Goal: Transaction & Acquisition: Book appointment/travel/reservation

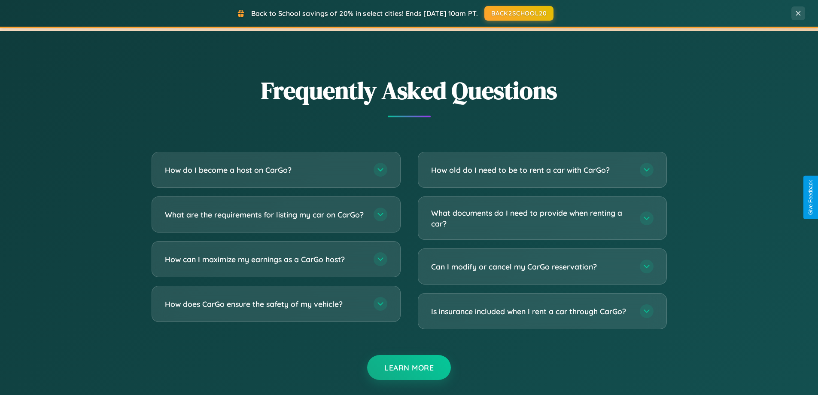
scroll to position [1653, 0]
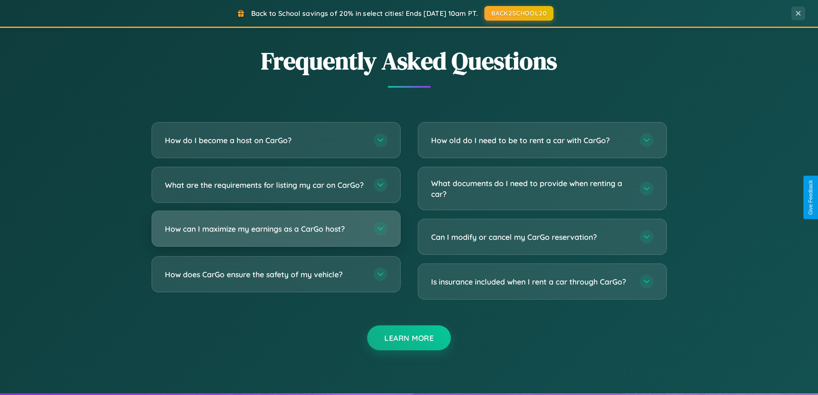
click at [276, 234] on h3 "How can I maximize my earnings as a CarGo host?" at bounding box center [265, 228] width 200 height 11
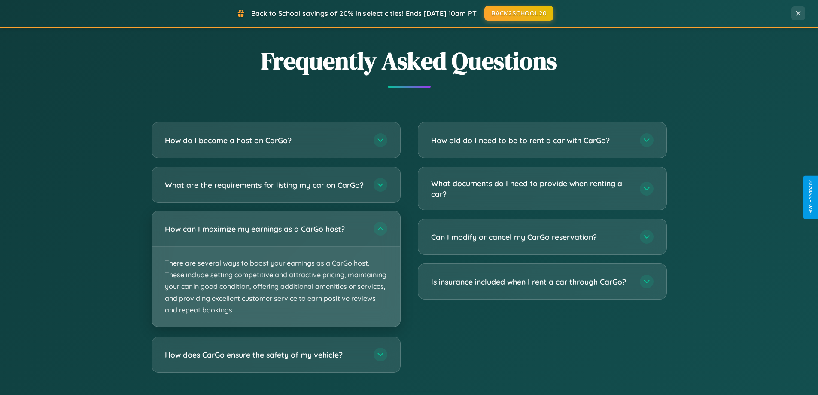
click at [276, 276] on p "There are several ways to boost your earnings as a CarGo host. These include se…" at bounding box center [276, 287] width 248 height 80
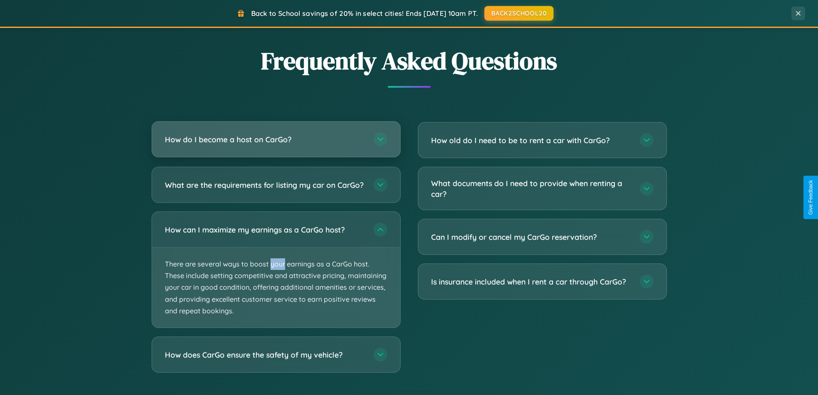
click at [276, 140] on h3 "How do I become a host on CarGo?" at bounding box center [265, 139] width 200 height 11
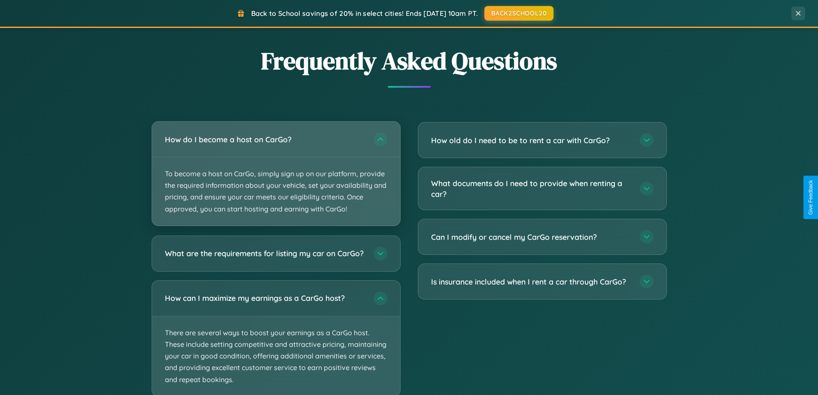
scroll to position [1707, 0]
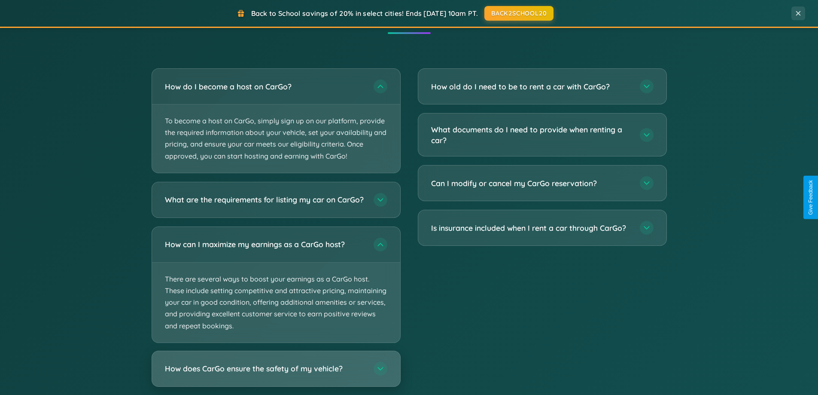
click at [276, 374] on h3 "How does CarGo ensure the safety of my vehicle?" at bounding box center [265, 368] width 200 height 11
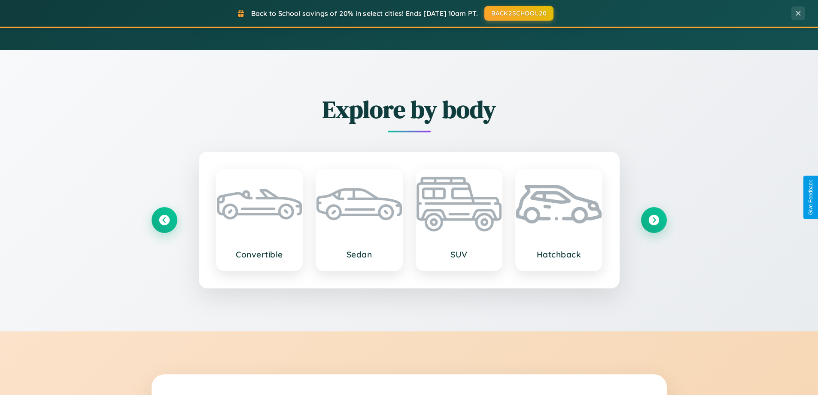
scroll to position [370, 0]
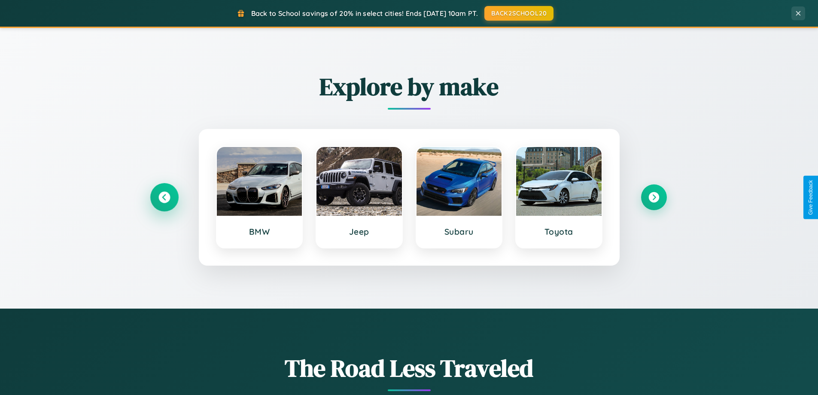
click at [164, 197] on icon at bounding box center [165, 198] width 12 height 12
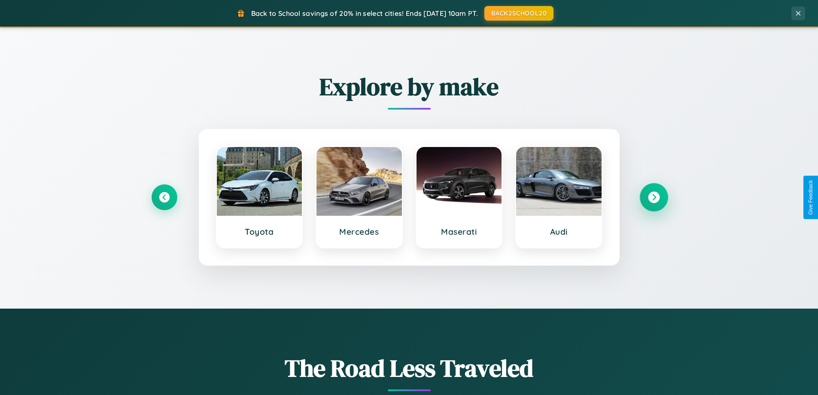
click at [654, 197] on icon at bounding box center [654, 198] width 12 height 12
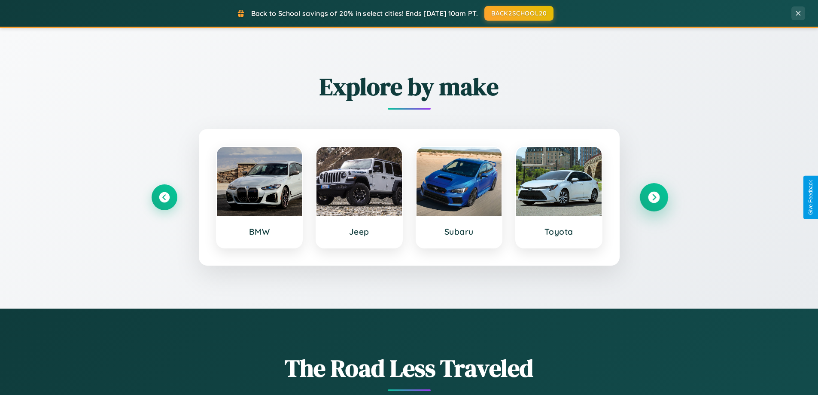
click at [654, 197] on icon at bounding box center [654, 198] width 12 height 12
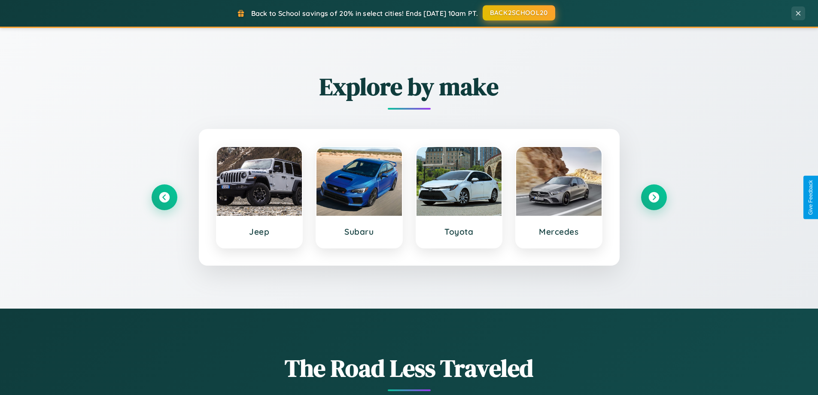
click at [518, 13] on button "BACK2SCHOOL20" at bounding box center [519, 12] width 73 height 15
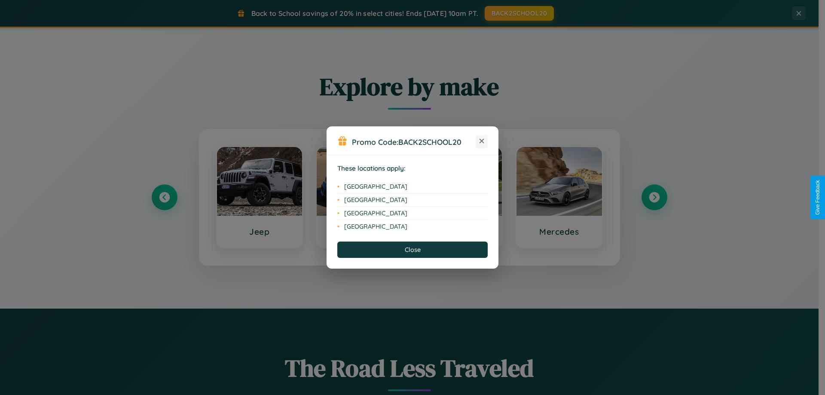
click at [482, 141] on icon at bounding box center [481, 141] width 5 height 5
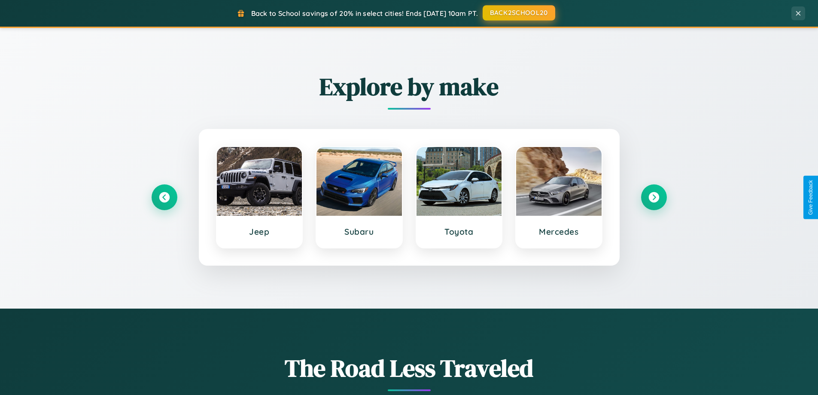
click at [518, 13] on button "BACK2SCHOOL20" at bounding box center [519, 12] width 73 height 15
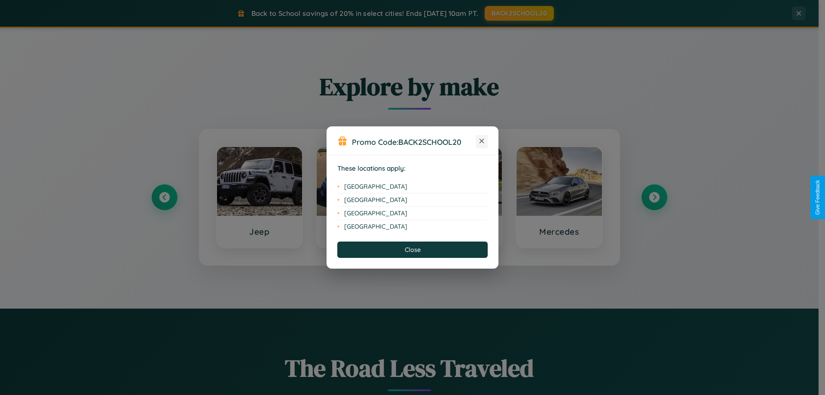
click at [482, 141] on icon at bounding box center [481, 141] width 5 height 5
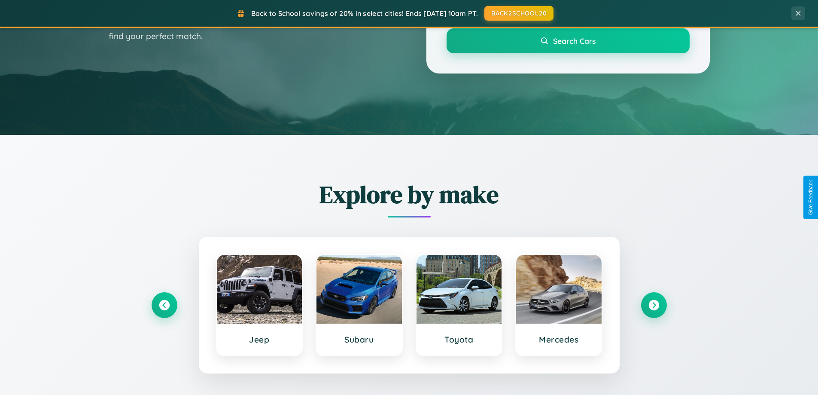
scroll to position [25, 0]
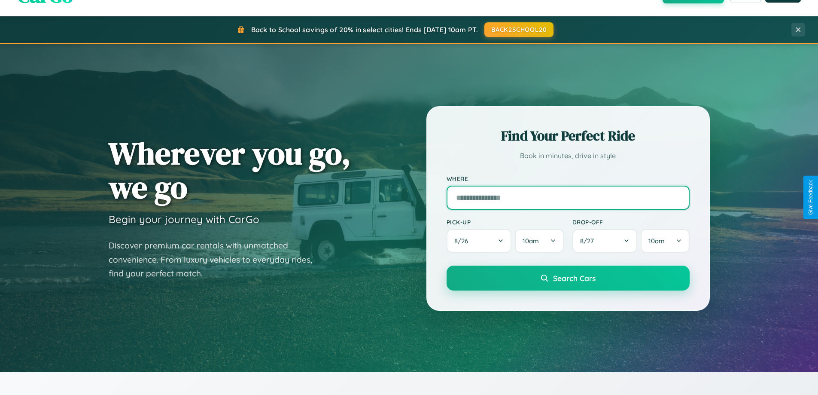
click at [568, 197] on input "text" at bounding box center [568, 198] width 243 height 24
type input "**********"
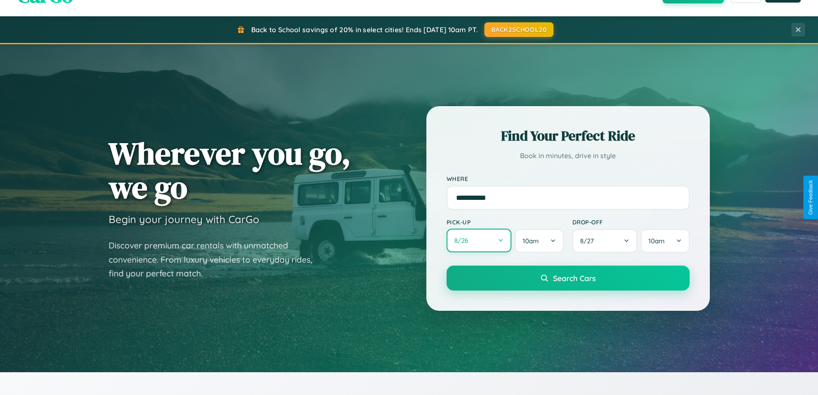
click at [479, 241] on button "8 / 26" at bounding box center [479, 241] width 65 height 24
select select "*"
select select "****"
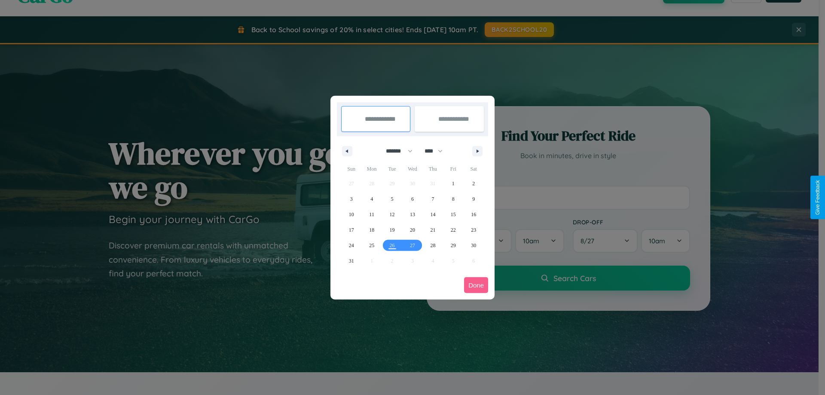
click at [395, 151] on select "******* ******** ***** ***** *** **** **** ****** ********* ******* ******** **…" at bounding box center [397, 151] width 37 height 14
select select "**"
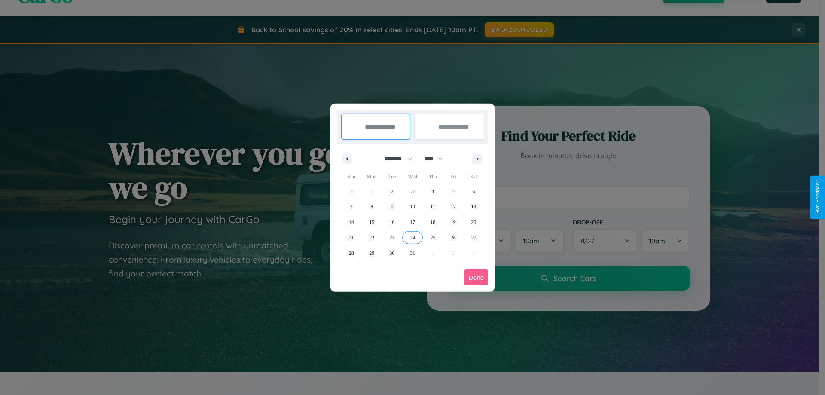
click at [412, 237] on span "24" at bounding box center [412, 237] width 5 height 15
type input "**********"
click at [473, 237] on span "27" at bounding box center [473, 237] width 5 height 15
type input "**********"
click at [476, 277] on button "Done" at bounding box center [476, 277] width 24 height 16
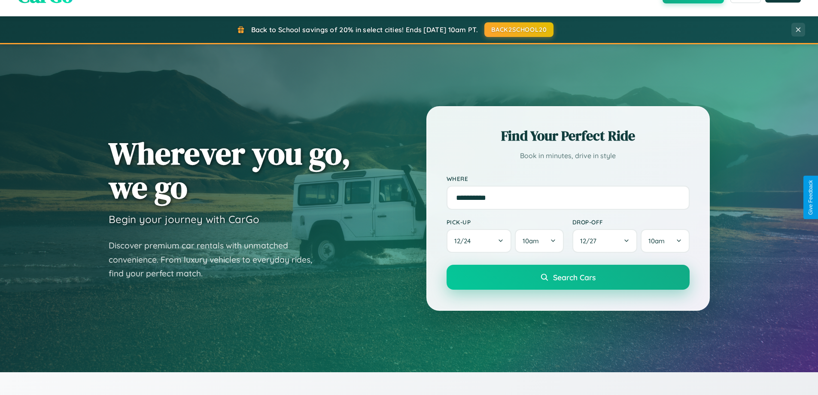
click at [568, 277] on span "Search Cars" at bounding box center [574, 276] width 43 height 9
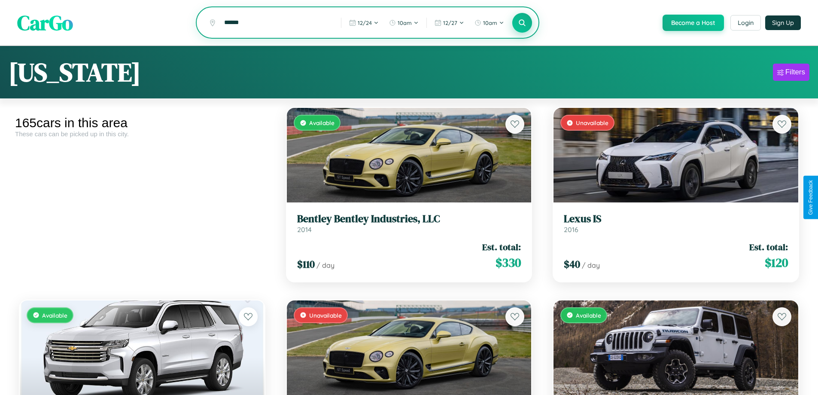
click at [522, 23] on icon at bounding box center [522, 22] width 8 height 8
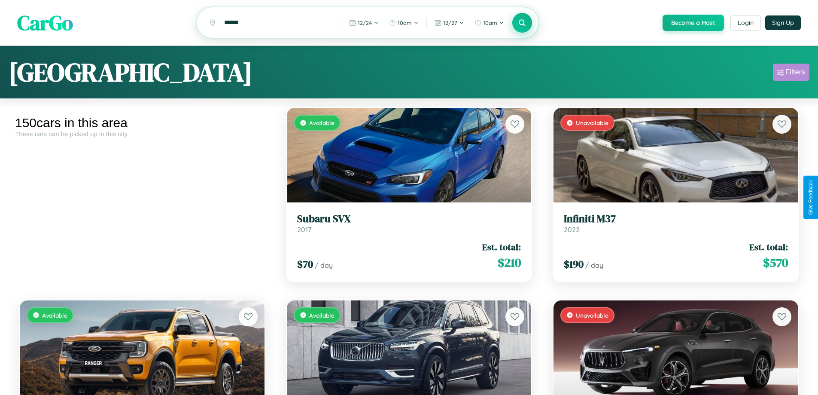
click at [791, 73] on div "Filters" at bounding box center [796, 72] width 20 height 9
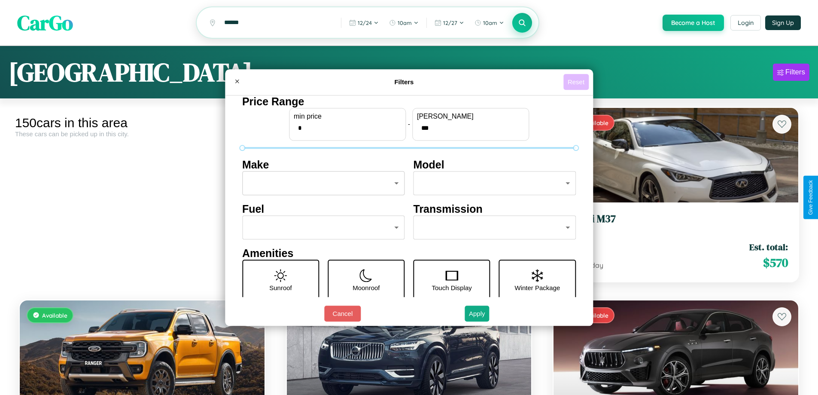
click at [577, 82] on button "Reset" at bounding box center [576, 82] width 25 height 16
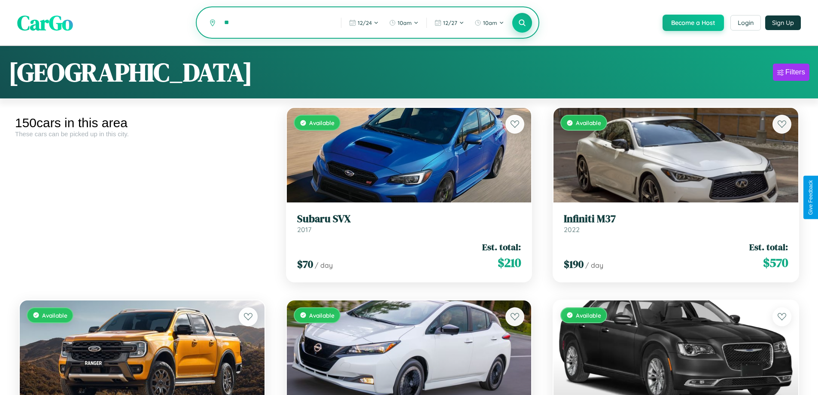
type input "*"
type input "*******"
click at [522, 23] on icon at bounding box center [522, 22] width 8 height 8
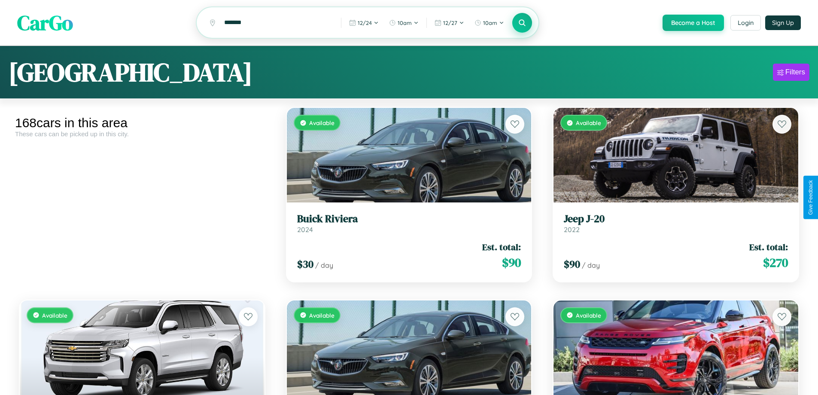
scroll to position [10379, 0]
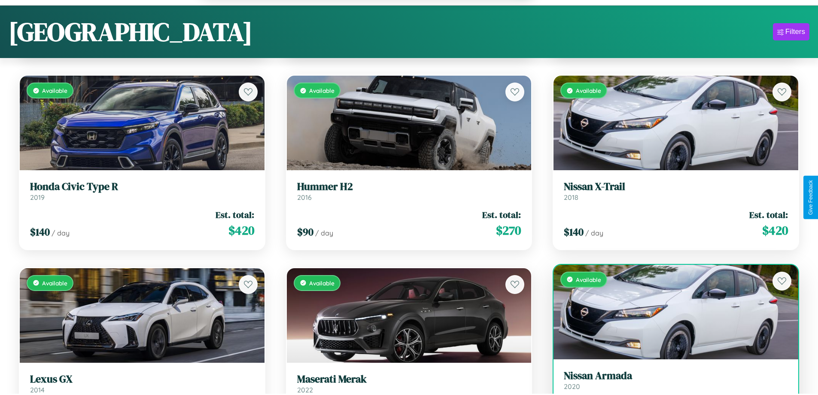
click at [671, 384] on link "Nissan Armada 2020" at bounding box center [676, 379] width 224 height 21
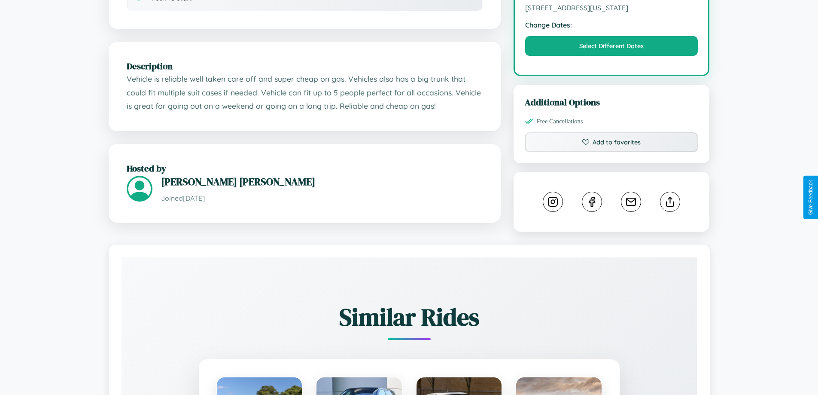
scroll to position [291, 0]
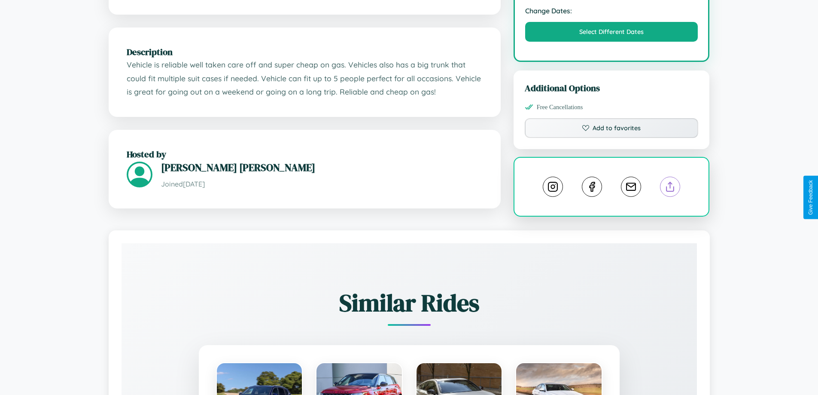
click at [671, 188] on line at bounding box center [671, 185] width 0 height 6
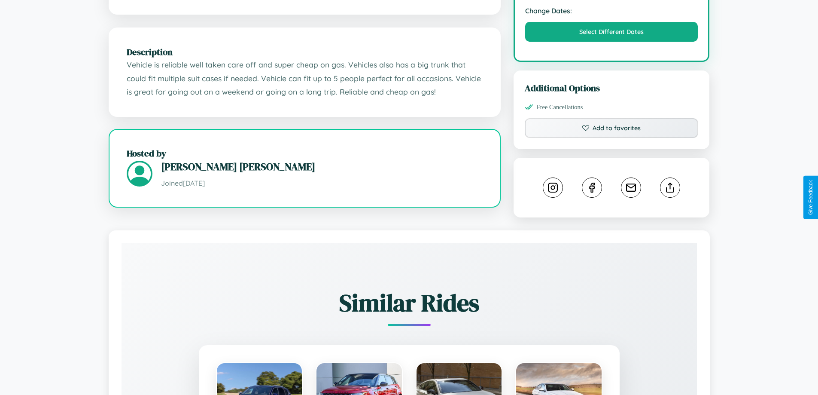
scroll to position [290, 0]
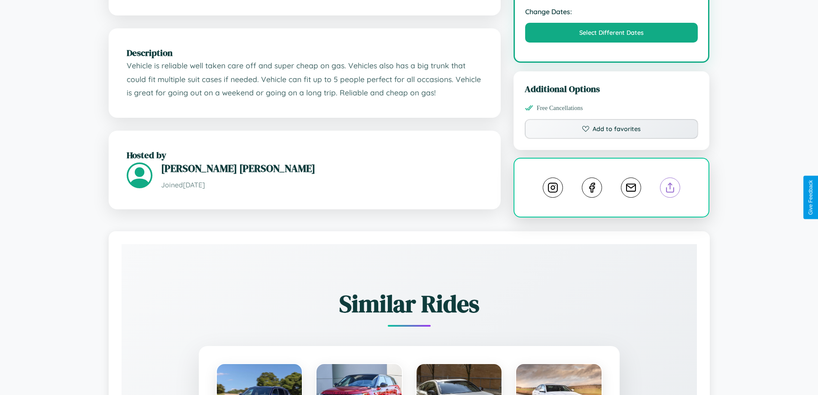
click at [671, 189] on line at bounding box center [671, 186] width 0 height 6
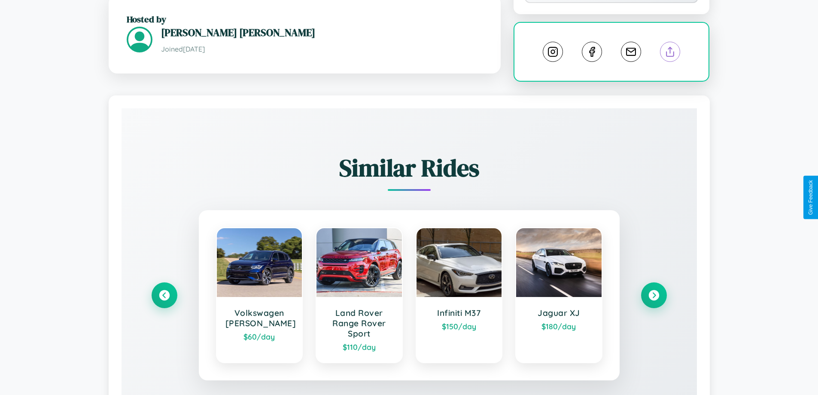
scroll to position [497, 0]
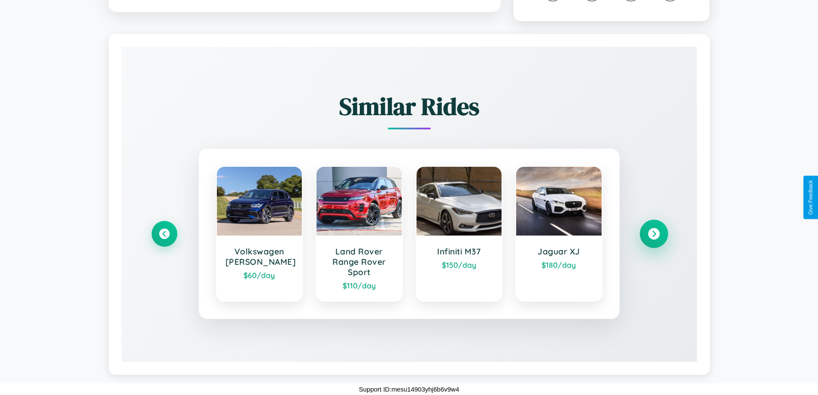
click at [654, 234] on icon at bounding box center [654, 234] width 12 height 12
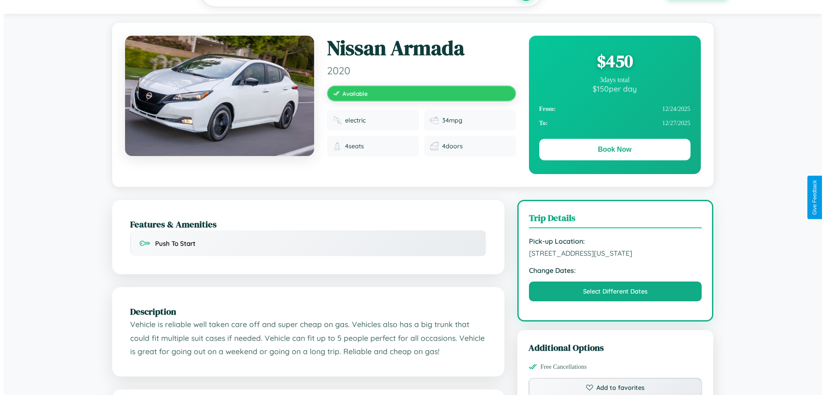
scroll to position [0, 0]
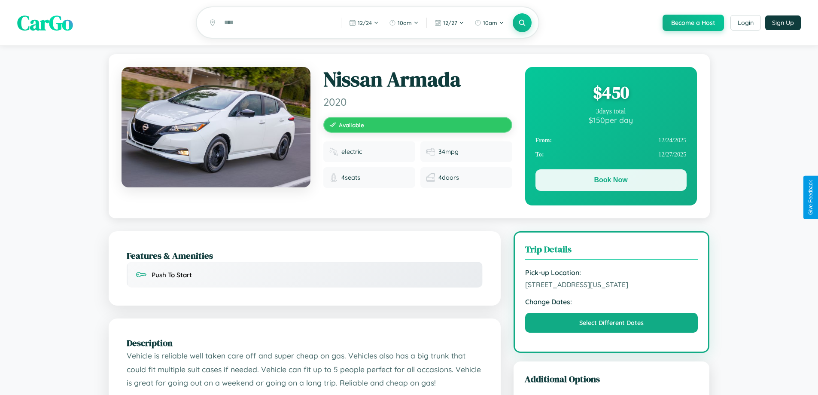
click at [611, 181] on button "Book Now" at bounding box center [611, 179] width 151 height 21
